Goal: Communication & Community: Answer question/provide support

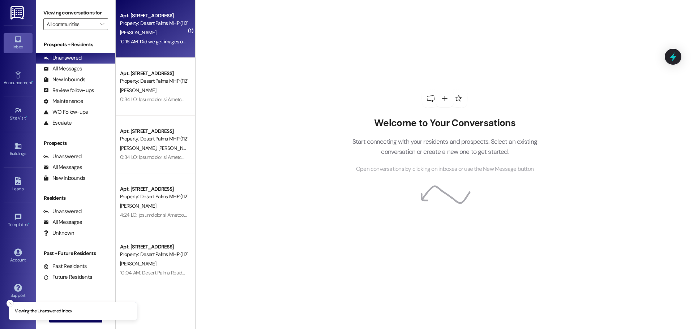
click at [173, 39] on div "10:16 AM: Did we get images of what they look like 10:16 AM: Did we get images …" at bounding box center [172, 41] width 104 height 7
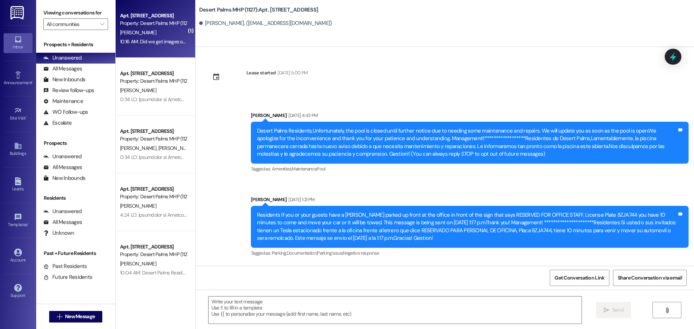
scroll to position [13494, 0]
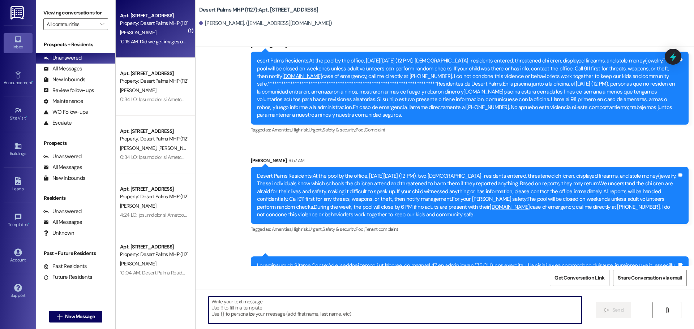
click at [390, 300] on textarea at bounding box center [395, 310] width 373 height 27
type textarea "nooo"
type textarea "NOoo"
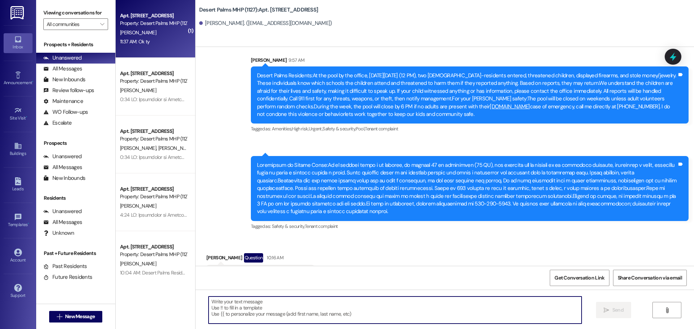
scroll to position [13595, 0]
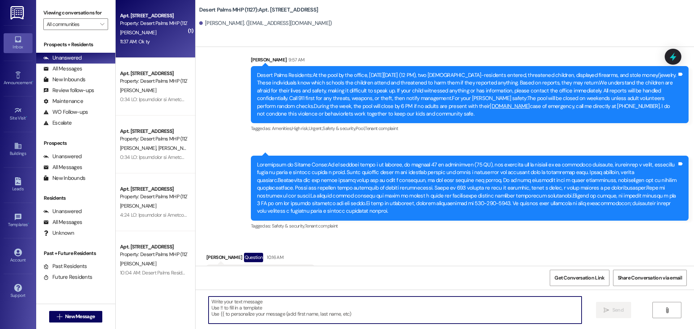
click at [271, 309] on textarea at bounding box center [395, 310] width 373 height 27
click at [270, 308] on textarea at bounding box center [395, 310] width 373 height 27
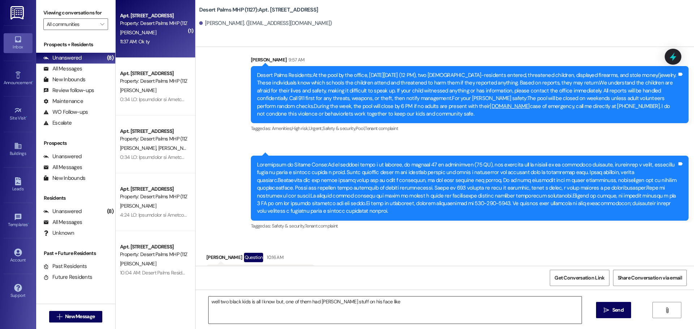
click at [404, 301] on textarea "well two black kids is all I know but, one of them had [PERSON_NAME] stuff on h…" at bounding box center [395, 310] width 373 height 27
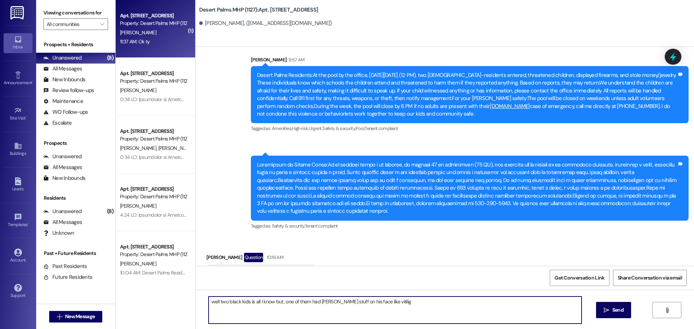
type textarea "well two black kids is all I know but, one of them had [PERSON_NAME] stuff on h…"
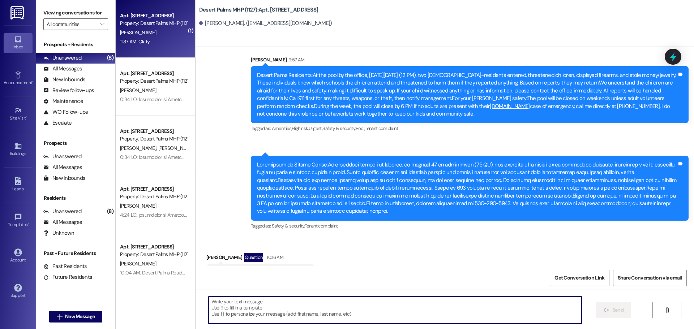
scroll to position [13595, 0]
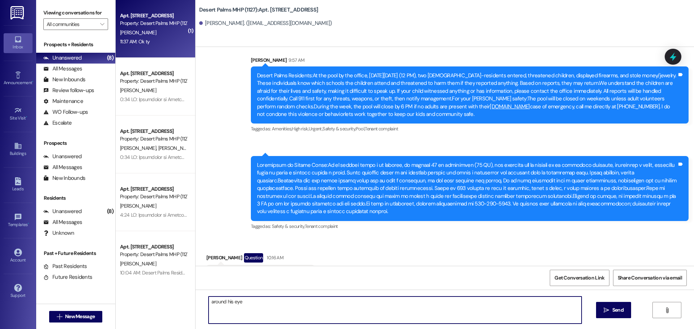
type textarea "around his eyes"
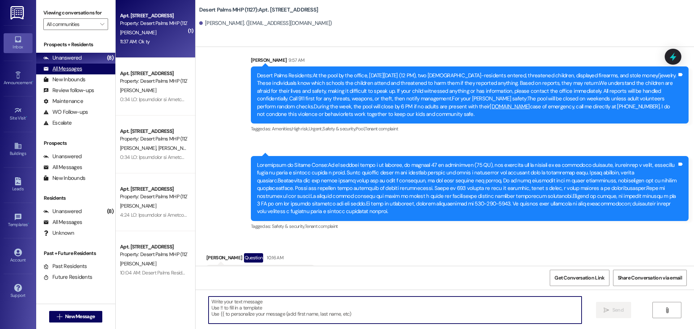
click at [67, 66] on div "All Messages" at bounding box center [62, 69] width 39 height 8
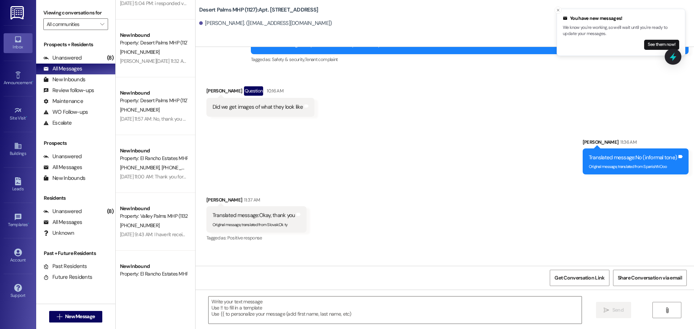
scroll to position [13762, 0]
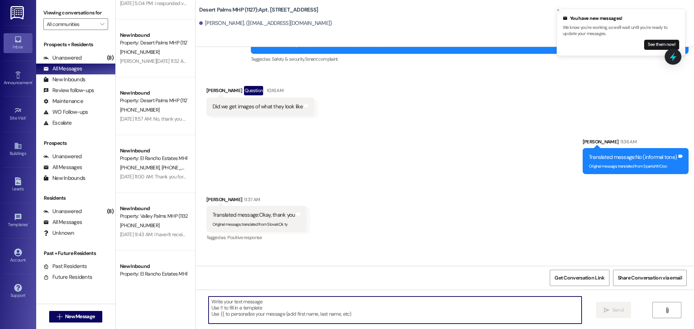
click at [372, 310] on textarea at bounding box center [395, 310] width 373 height 27
drag, startPoint x: 372, startPoint y: 308, endPoint x: 357, endPoint y: 328, distance: 24.9
click at [371, 311] on textarea at bounding box center [395, 310] width 373 height 27
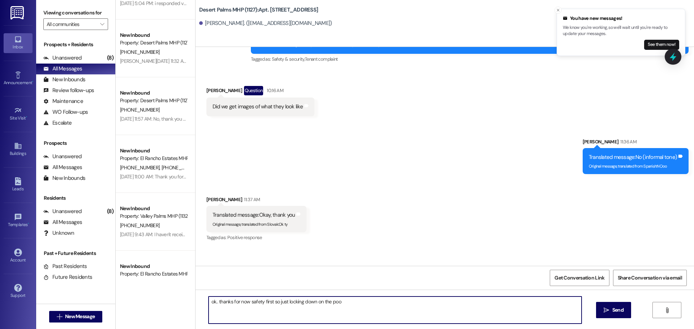
type textarea "ok.. thanks for now safety first so just locking down on the pool"
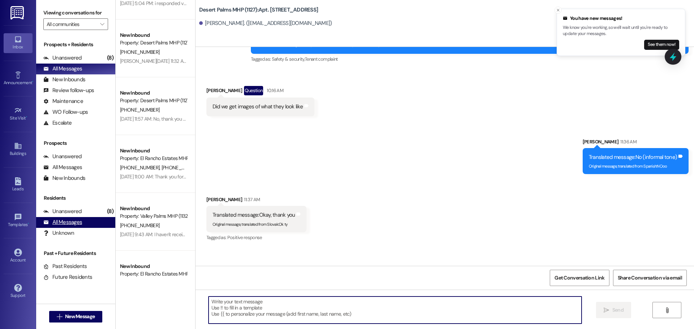
scroll to position [13762, 0]
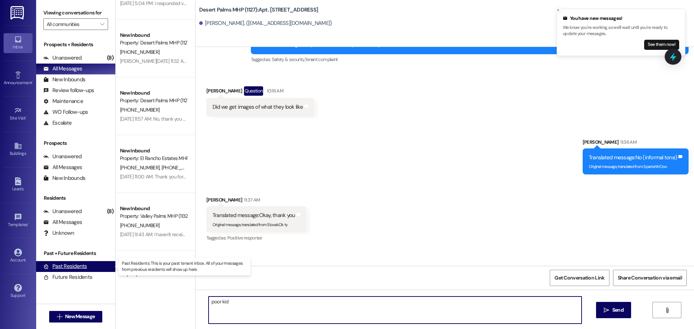
type textarea "poor kids"
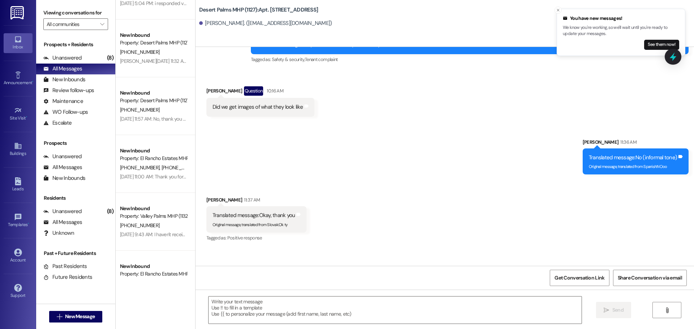
drag, startPoint x: 62, startPoint y: 208, endPoint x: 100, endPoint y: 185, distance: 45.0
click at [61, 206] on div "Unanswered (8)" at bounding box center [75, 211] width 79 height 11
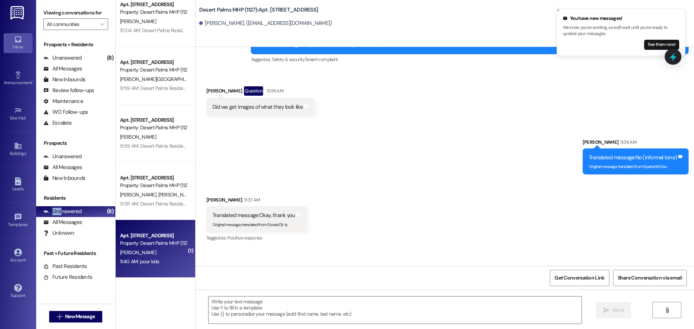
scroll to position [185, 0]
click at [90, 66] on div "All Messages (undefined)" at bounding box center [75, 69] width 79 height 11
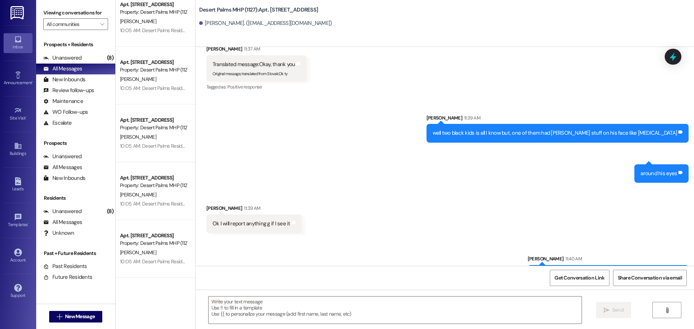
scroll to position [13913, 0]
click at [278, 320] on textarea at bounding box center [395, 310] width 373 height 27
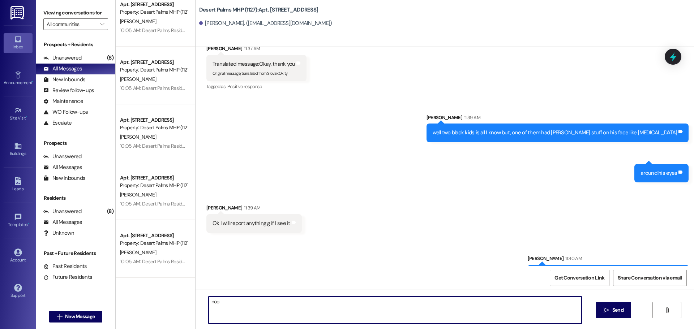
type textarea "nooo"
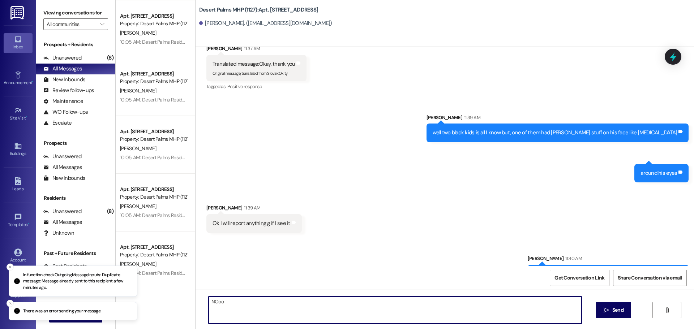
scroll to position [162, 0]
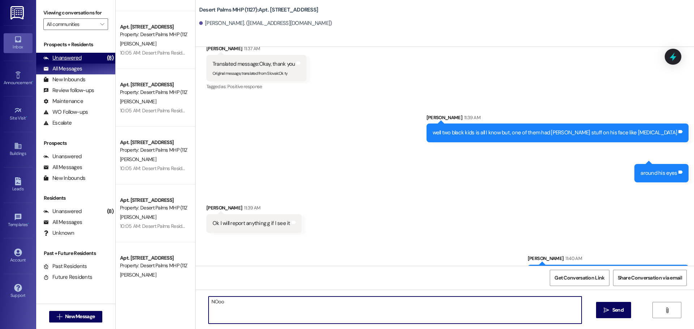
type textarea "NOoo"
click at [108, 58] on div "(8)" at bounding box center [110, 57] width 10 height 11
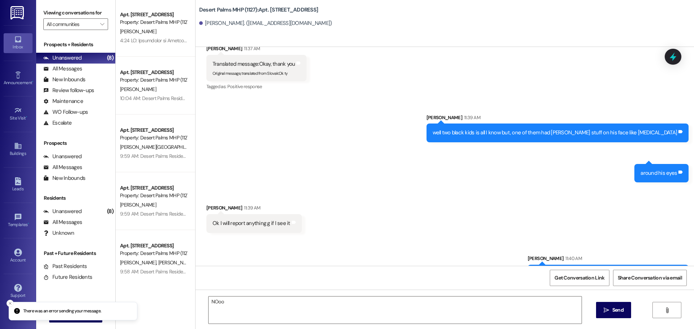
scroll to position [185, 0]
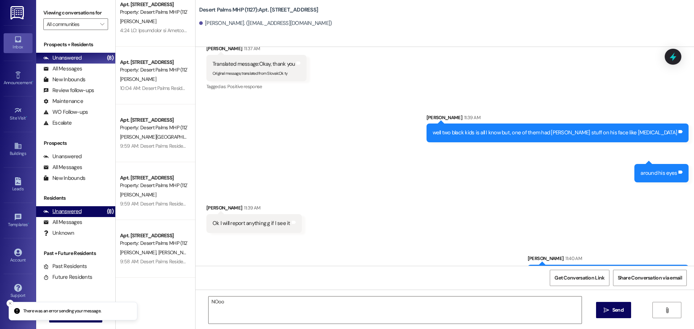
click at [82, 215] on div "Unanswered (8)" at bounding box center [75, 211] width 79 height 11
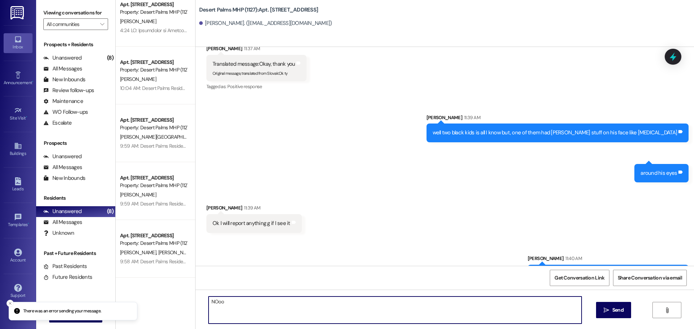
click at [249, 307] on textarea "NOoo" at bounding box center [395, 310] width 373 height 27
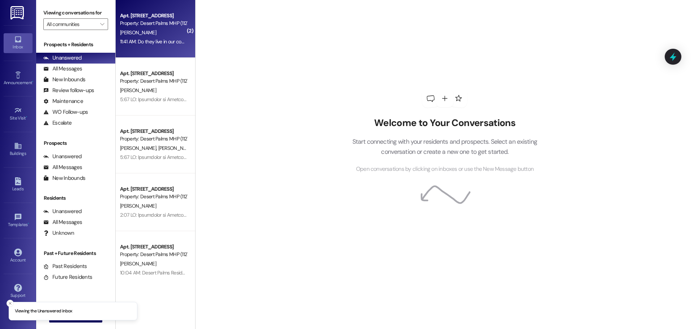
click at [158, 30] on div "[PERSON_NAME]" at bounding box center [153, 32] width 68 height 9
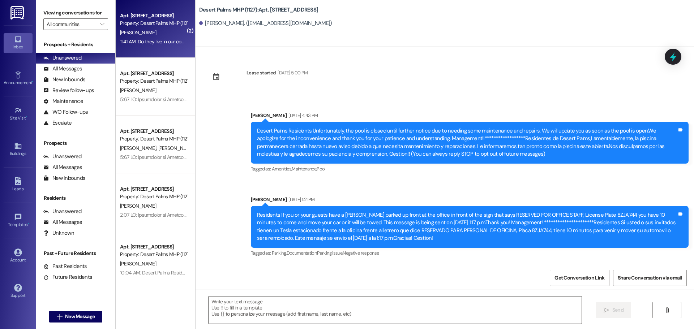
scroll to position [13937, 0]
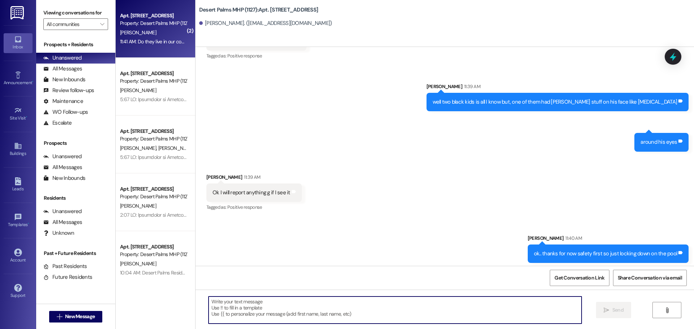
click at [325, 308] on textarea at bounding box center [395, 310] width 373 height 27
type textarea "the kids that were threatened yes"
